Goal: Information Seeking & Learning: Find specific fact

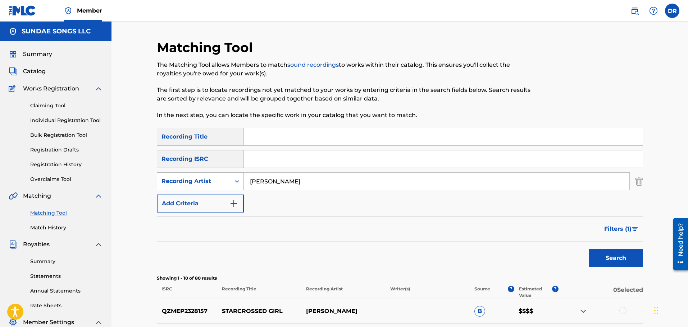
drag, startPoint x: 310, startPoint y: 182, endPoint x: 204, endPoint y: 180, distance: 106.1
click at [204, 180] on div "SearchWithCriteria1de64283-38c9-4fbc-a8cd-b176f6e4b214 Recording Artist [PERSON…" at bounding box center [400, 182] width 486 height 18
type input "kado"
click at [617, 255] on button "Search" at bounding box center [616, 258] width 54 height 18
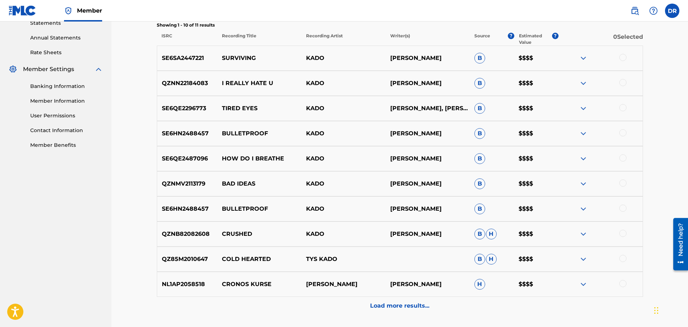
scroll to position [144, 0]
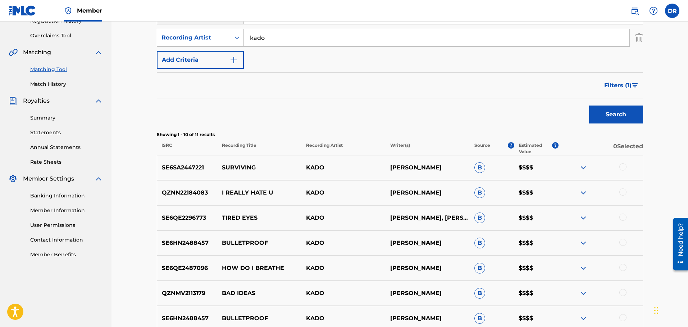
click at [633, 84] on img "Search Form" at bounding box center [635, 85] width 6 height 4
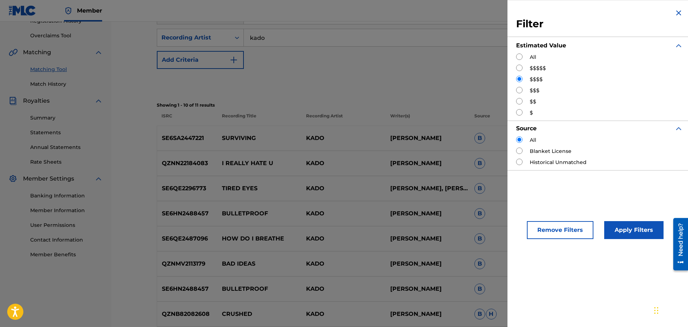
click at [522, 67] on input "Search Form" at bounding box center [519, 68] width 6 height 6
radio input "true"
click at [635, 230] on button "Apply Filters" at bounding box center [633, 230] width 59 height 18
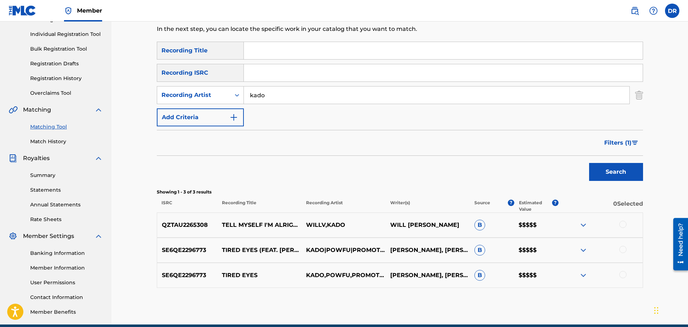
scroll to position [10, 0]
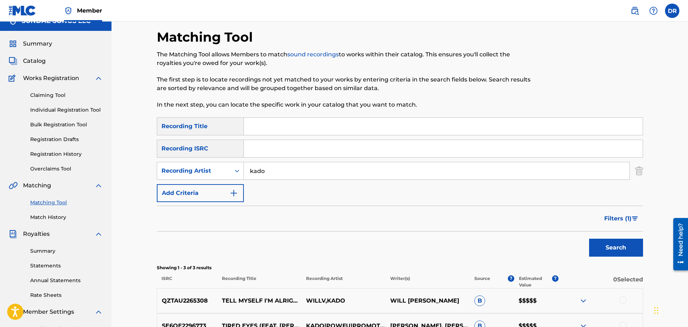
click at [273, 127] on input "Search Form" at bounding box center [443, 126] width 399 height 17
click at [295, 125] on input "where the anges are" at bounding box center [443, 126] width 399 height 17
type input "where the angels are"
click at [627, 217] on span "Filters ( 1 )" at bounding box center [617, 219] width 27 height 9
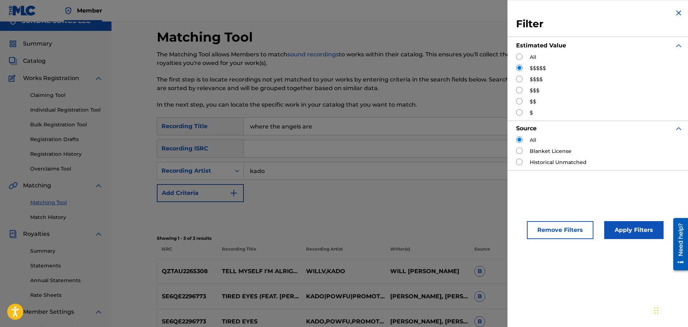
click at [521, 54] on input "Search Form" at bounding box center [519, 57] width 6 height 6
radio input "true"
click at [627, 226] on button "Apply Filters" at bounding box center [633, 230] width 59 height 18
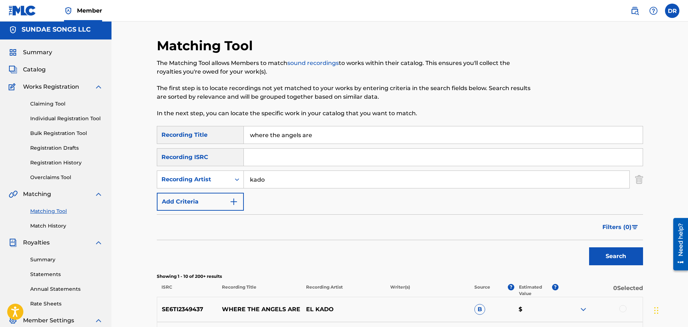
scroll to position [0, 0]
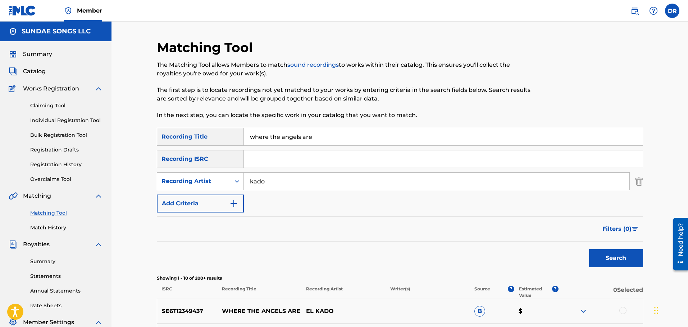
click at [631, 8] on img at bounding box center [634, 10] width 9 height 9
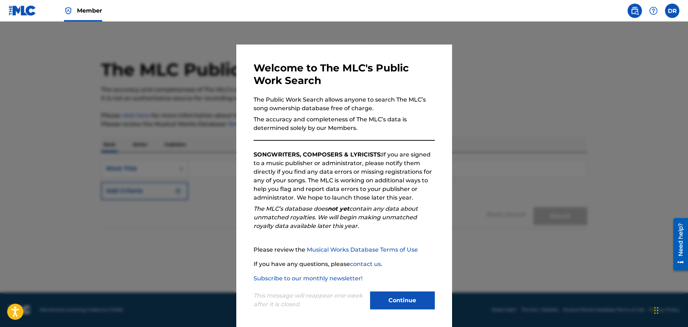
drag, startPoint x: 408, startPoint y: 297, endPoint x: 402, endPoint y: 290, distance: 9.2
click at [408, 297] on button "Continue" at bounding box center [402, 301] width 65 height 18
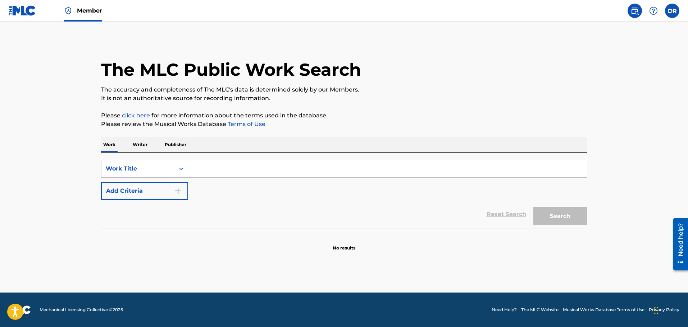
click at [237, 174] on input "Search Form" at bounding box center [387, 168] width 399 height 17
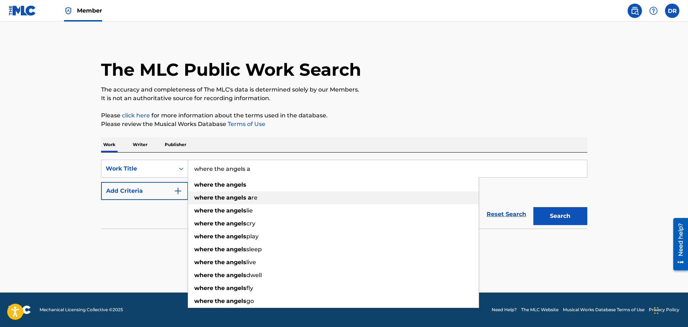
click at [254, 201] on span "re" at bounding box center [254, 197] width 6 height 7
type input "where the angels are"
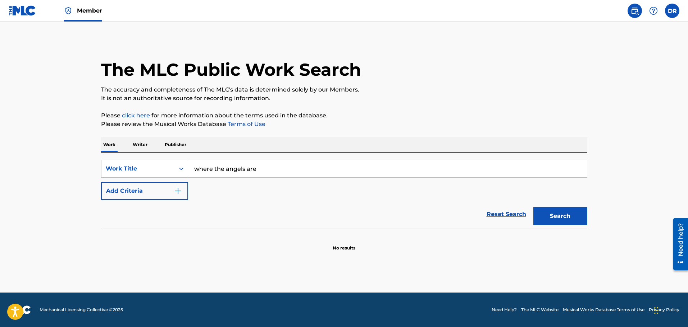
click at [554, 215] on button "Search" at bounding box center [560, 216] width 54 height 18
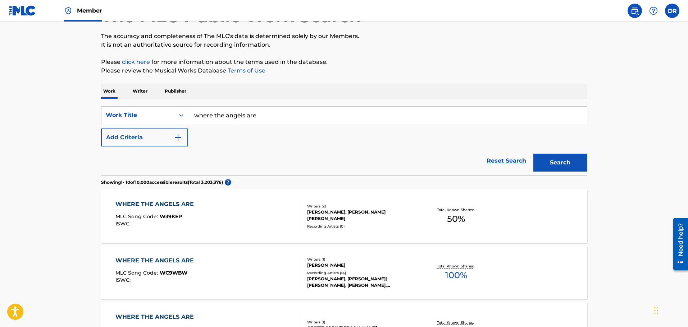
scroll to position [72, 0]
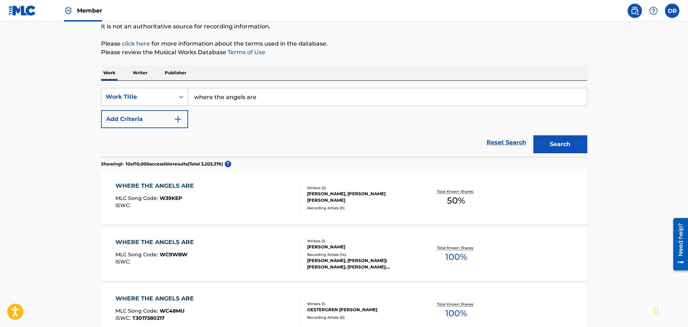
click at [165, 241] on div "WHERE THE ANGELS ARE" at bounding box center [156, 242] width 82 height 9
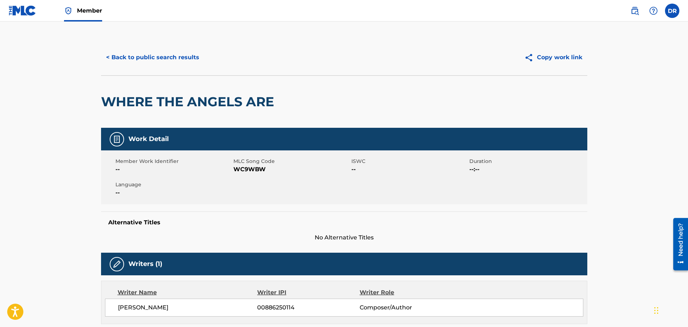
click at [165, 55] on button "< Back to public search results" at bounding box center [152, 58] width 103 height 18
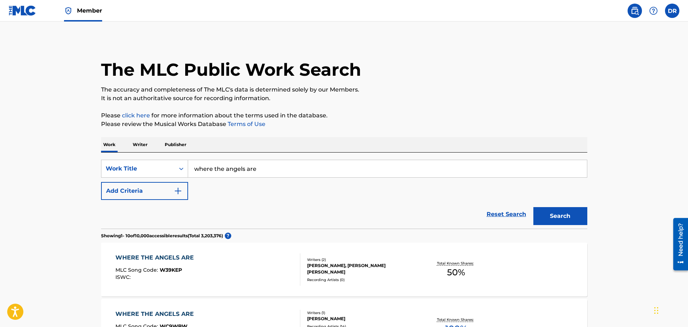
click at [83, 9] on span "Member" at bounding box center [89, 10] width 25 height 8
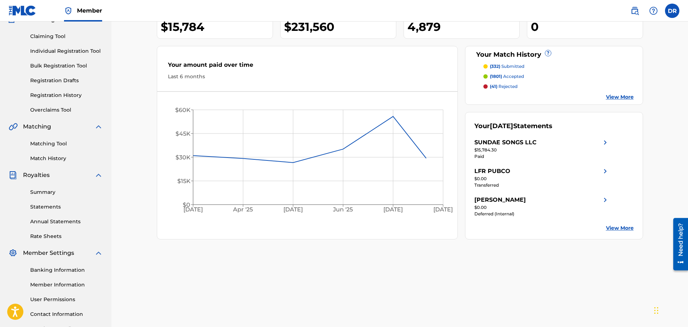
scroll to position [72, 0]
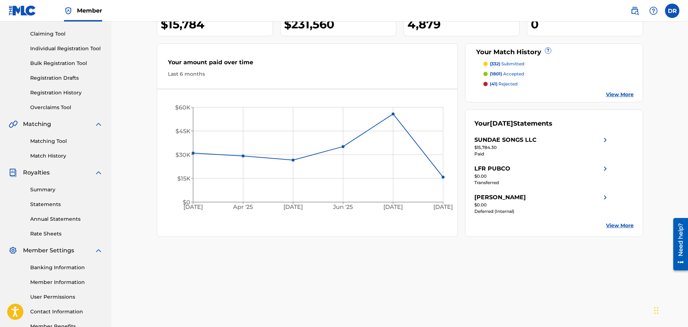
click at [63, 141] on link "Matching Tool" at bounding box center [66, 142] width 73 height 8
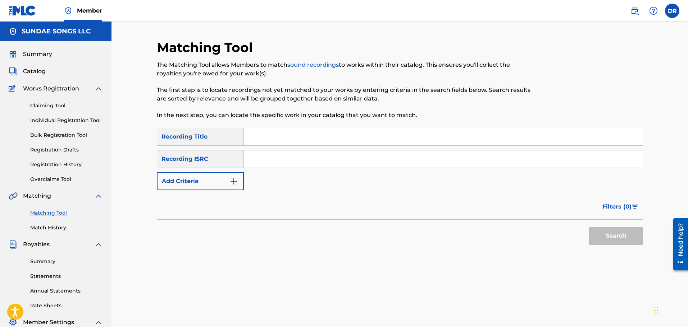
click at [193, 176] on button "Add Criteria" at bounding box center [200, 182] width 87 height 18
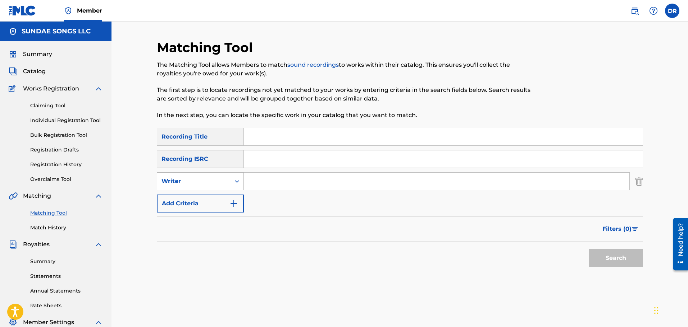
click at [192, 177] on div "Writer" at bounding box center [193, 181] width 65 height 9
click at [191, 199] on div "Recording Artist" at bounding box center [200, 200] width 86 height 18
click at [287, 179] on input "Search Form" at bounding box center [436, 181] width 385 height 17
type input "jaeybxrd"
click at [616, 263] on button "Search" at bounding box center [616, 258] width 54 height 18
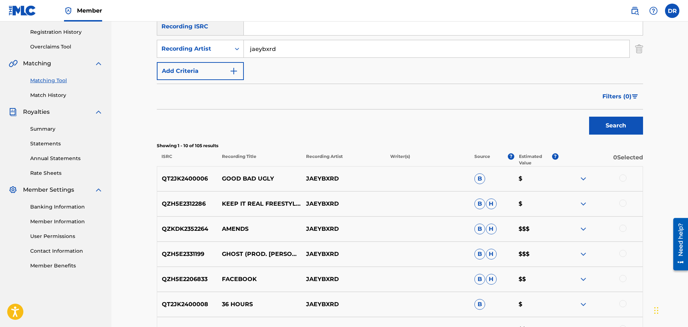
scroll to position [132, 0]
click at [611, 95] on span "Filters ( 0 )" at bounding box center [616, 97] width 29 height 9
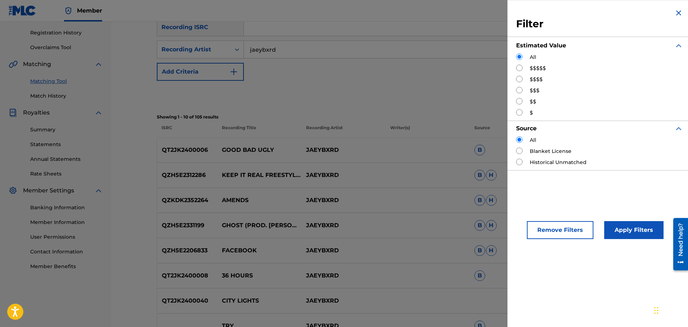
click at [521, 66] on input "Search Form" at bounding box center [519, 68] width 6 height 6
radio input "true"
click at [634, 229] on button "Apply Filters" at bounding box center [633, 230] width 59 height 18
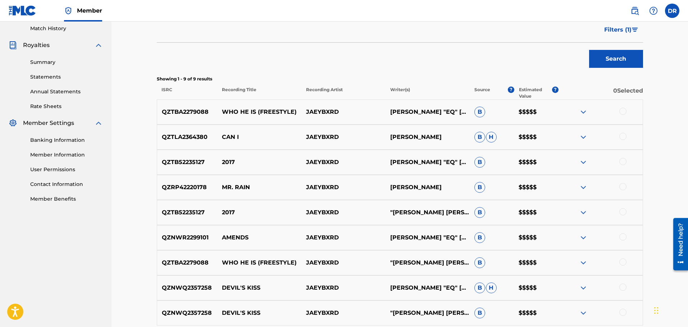
scroll to position [154, 0]
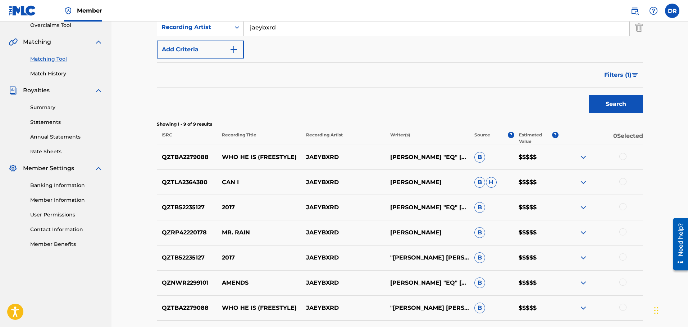
click at [623, 75] on span "Filters ( 1 )" at bounding box center [617, 75] width 27 height 9
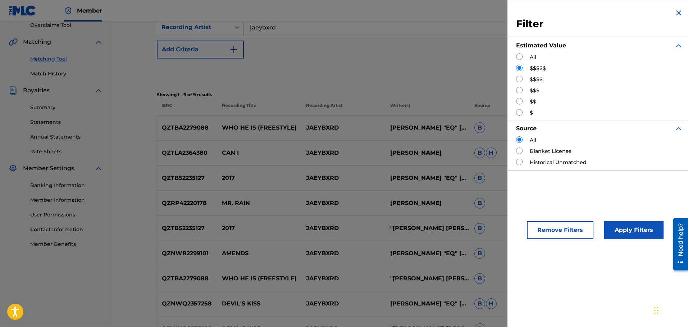
click at [522, 81] on input "Search Form" at bounding box center [519, 79] width 6 height 6
radio input "true"
click at [632, 230] on button "Apply Filters" at bounding box center [633, 230] width 59 height 18
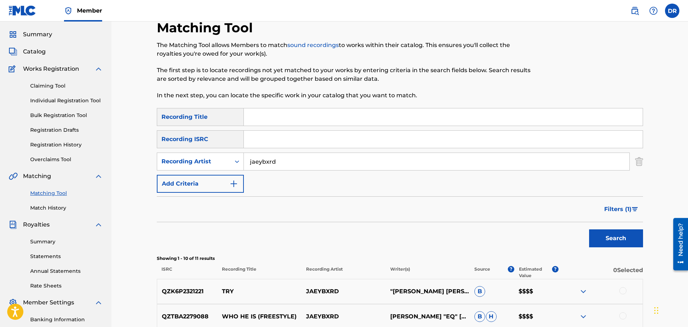
scroll to position [10, 0]
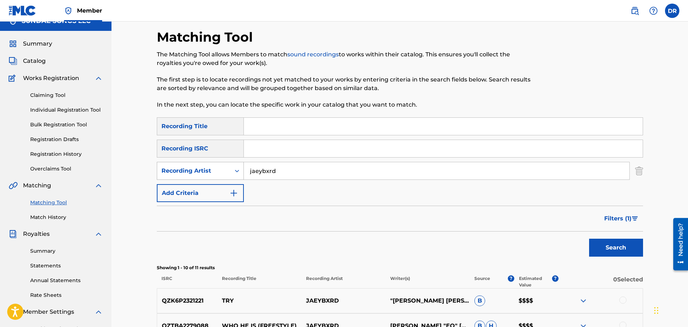
drag, startPoint x: 292, startPoint y: 172, endPoint x: 219, endPoint y: 172, distance: 73.3
click at [219, 172] on div "SearchWithCriteria637f076d-c4e1-4b2c-bea7-87bc73cc1789 Recording Artist jaeybxrd" at bounding box center [400, 171] width 486 height 18
click at [589, 239] on button "Search" at bounding box center [616, 248] width 54 height 18
type input "solocelo"
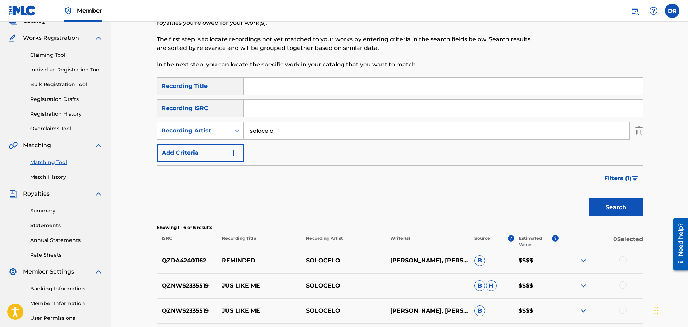
scroll to position [46, 0]
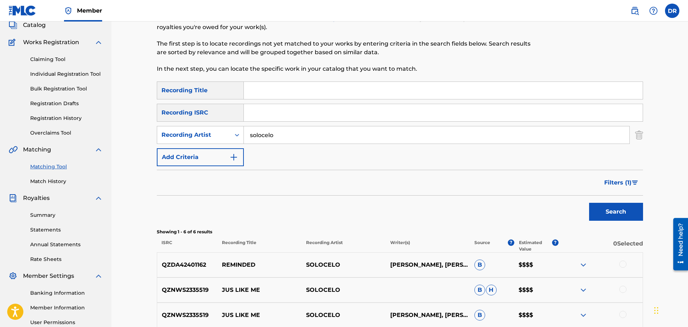
click at [621, 184] on span "Filters ( 1 )" at bounding box center [617, 183] width 27 height 9
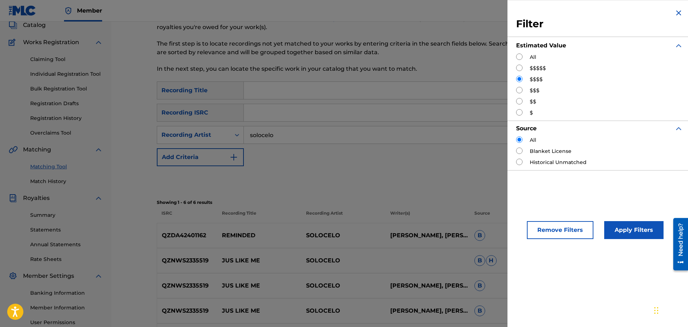
click at [519, 66] on input "Search Form" at bounding box center [519, 68] width 6 height 6
radio input "true"
click at [632, 233] on button "Apply Filters" at bounding box center [633, 230] width 59 height 18
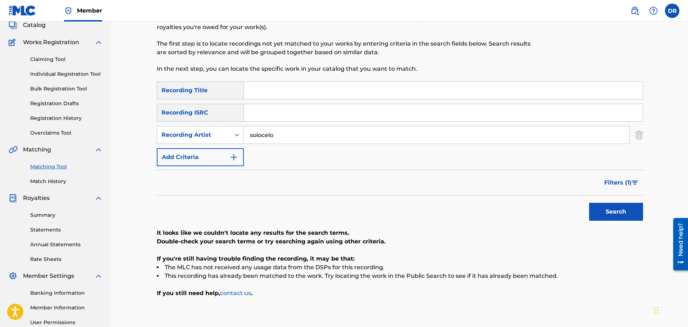
click at [617, 182] on span "Filters ( 1 )" at bounding box center [617, 183] width 27 height 9
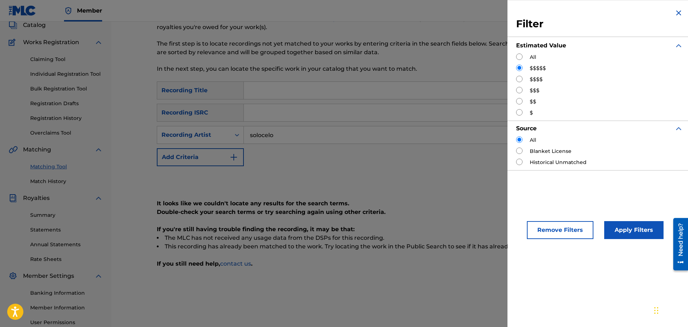
click at [519, 78] on input "Search Form" at bounding box center [519, 79] width 6 height 6
radio input "true"
click at [630, 233] on button "Apply Filters" at bounding box center [633, 230] width 59 height 18
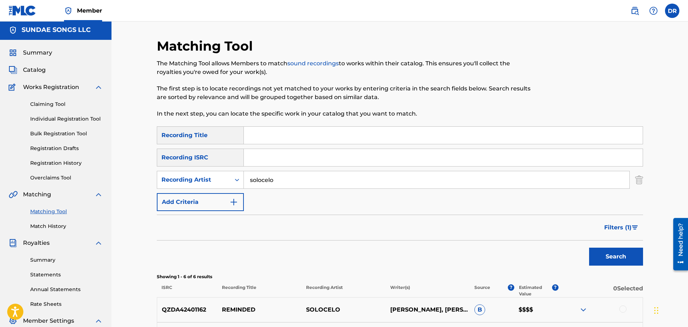
scroll to position [0, 0]
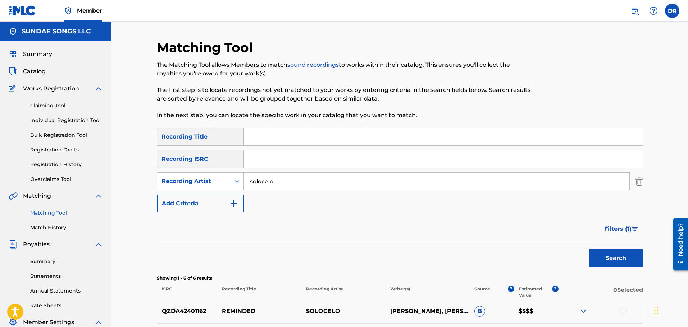
click at [634, 11] on img at bounding box center [634, 10] width 9 height 9
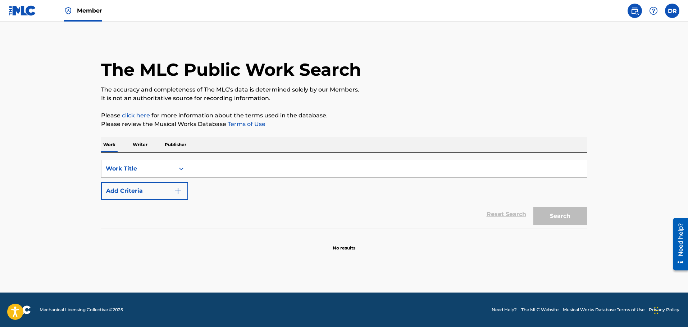
click at [200, 171] on input "Search Form" at bounding box center [387, 168] width 399 height 17
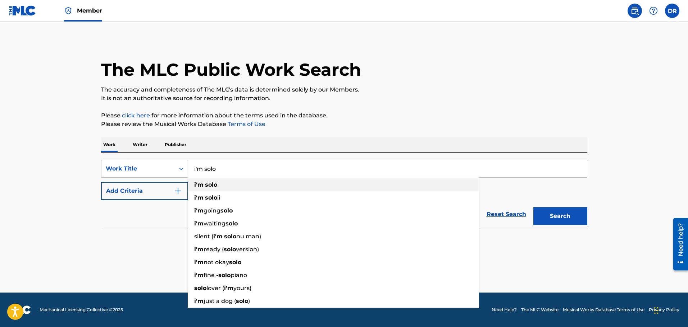
type input "i'm solo"
click at [204, 184] on span "Search Form" at bounding box center [203, 185] width 1 height 7
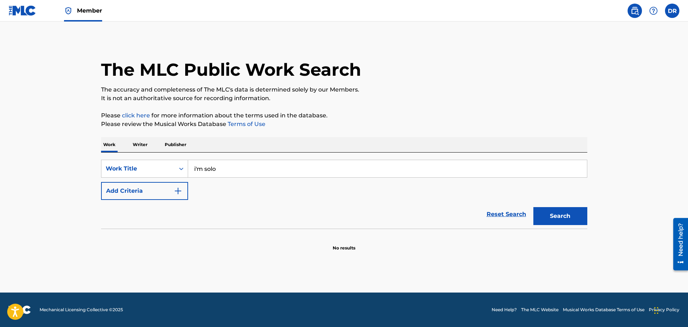
click at [161, 193] on button "Add Criteria" at bounding box center [144, 191] width 87 height 18
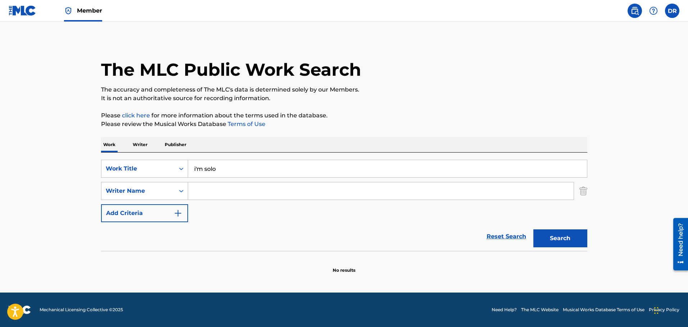
click at [198, 194] on input "Search Form" at bounding box center [380, 191] width 385 height 17
click at [220, 193] on input "Search Form" at bounding box center [380, 191] width 385 height 17
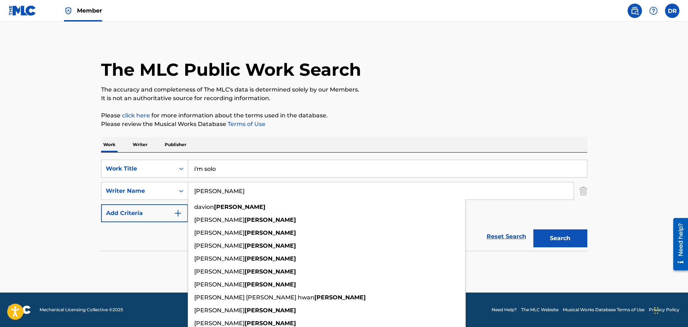
type input "[PERSON_NAME]"
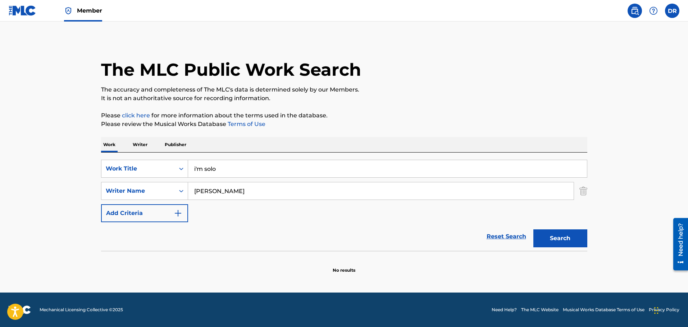
click at [577, 239] on button "Search" at bounding box center [560, 239] width 54 height 18
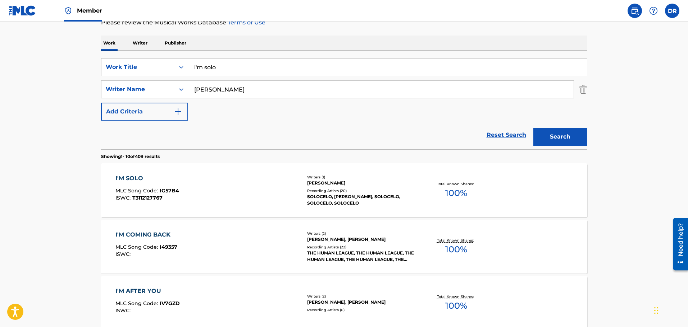
scroll to position [108, 0]
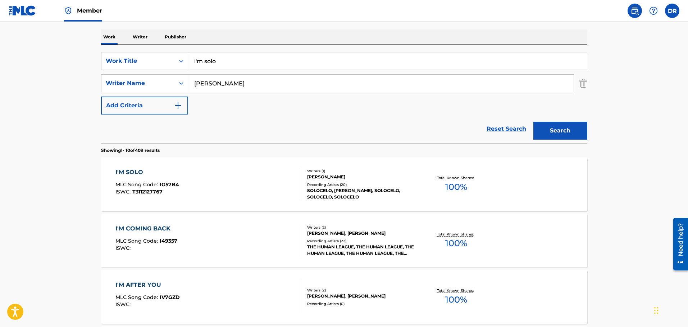
click at [132, 170] on div "I'M SOLO" at bounding box center [147, 172] width 64 height 9
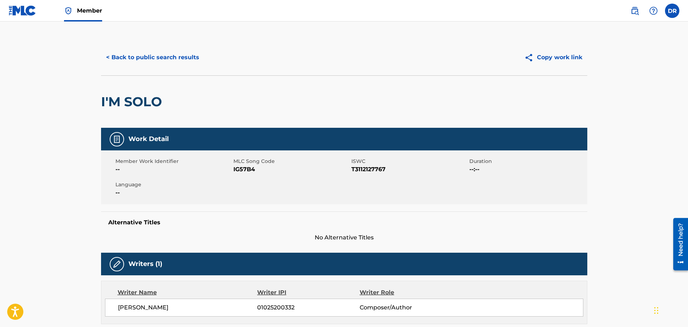
click at [124, 55] on button "< Back to public search results" at bounding box center [152, 58] width 103 height 18
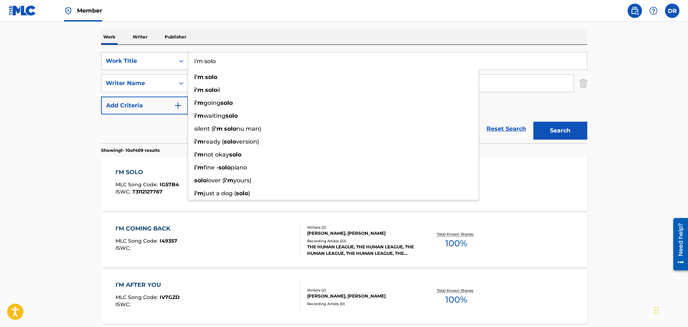
drag, startPoint x: 219, startPoint y: 60, endPoint x: 162, endPoint y: 57, distance: 57.2
click at [162, 57] on div "SearchWithCriteria5a57ad3a-dc7e-4103-8269-6d4d8b756da1 Work Title i'm solo i'm …" at bounding box center [344, 61] width 486 height 18
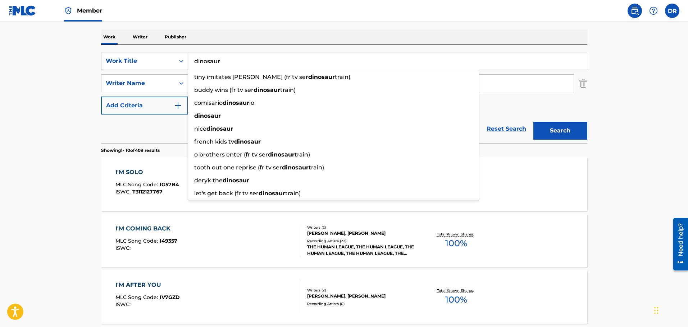
type input "dinosaur"
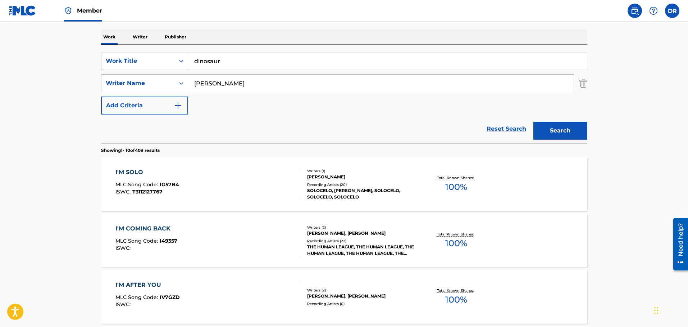
click at [565, 132] on button "Search" at bounding box center [560, 131] width 54 height 18
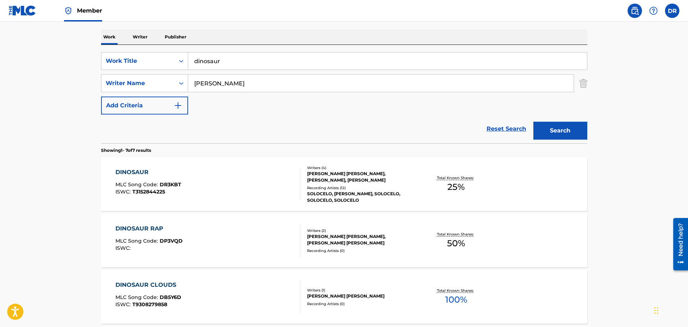
click at [137, 170] on div "DINOSAUR" at bounding box center [148, 172] width 66 height 9
